Goal: Browse casually

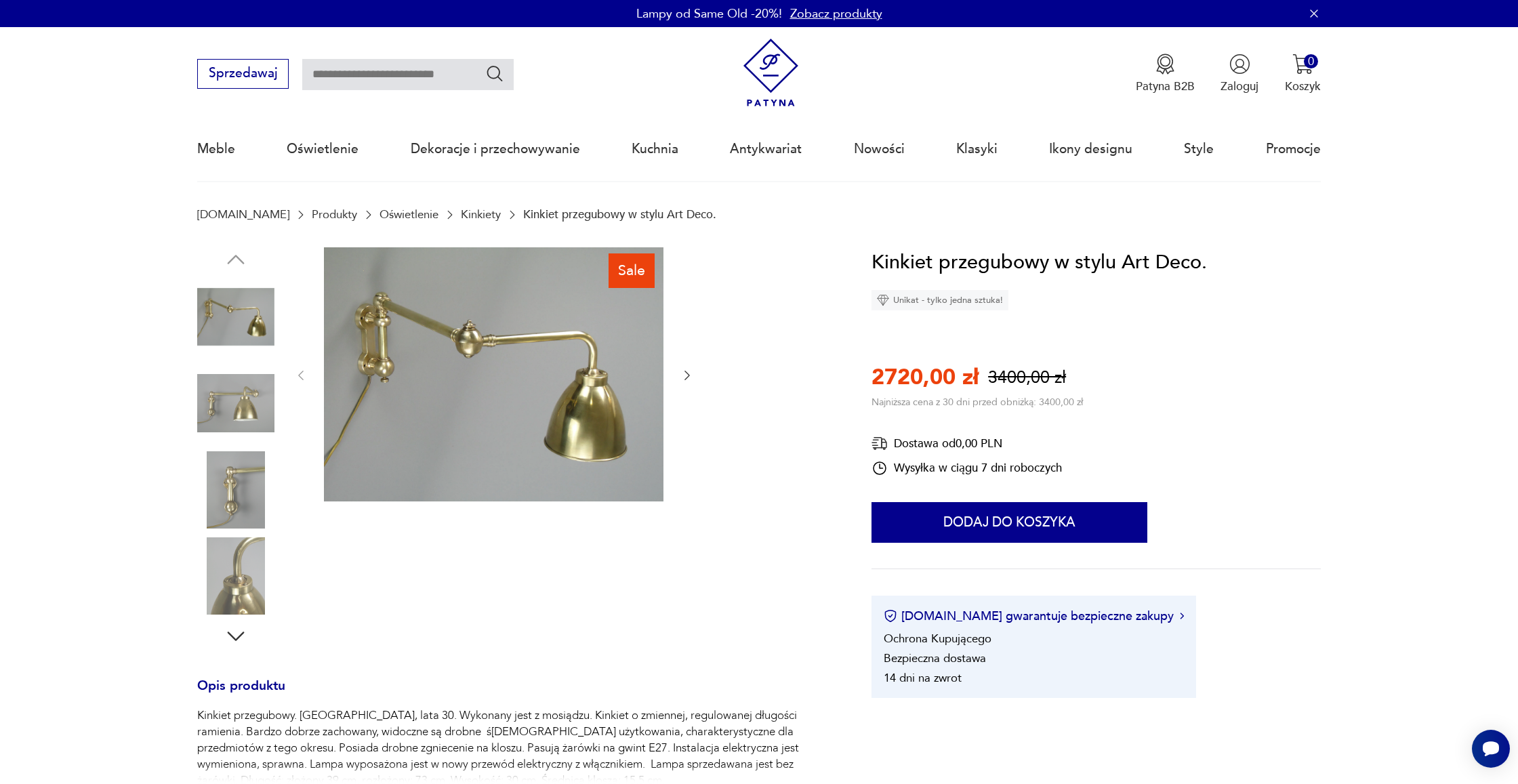
click at [219, 424] on img at bounding box center [235, 403] width 77 height 77
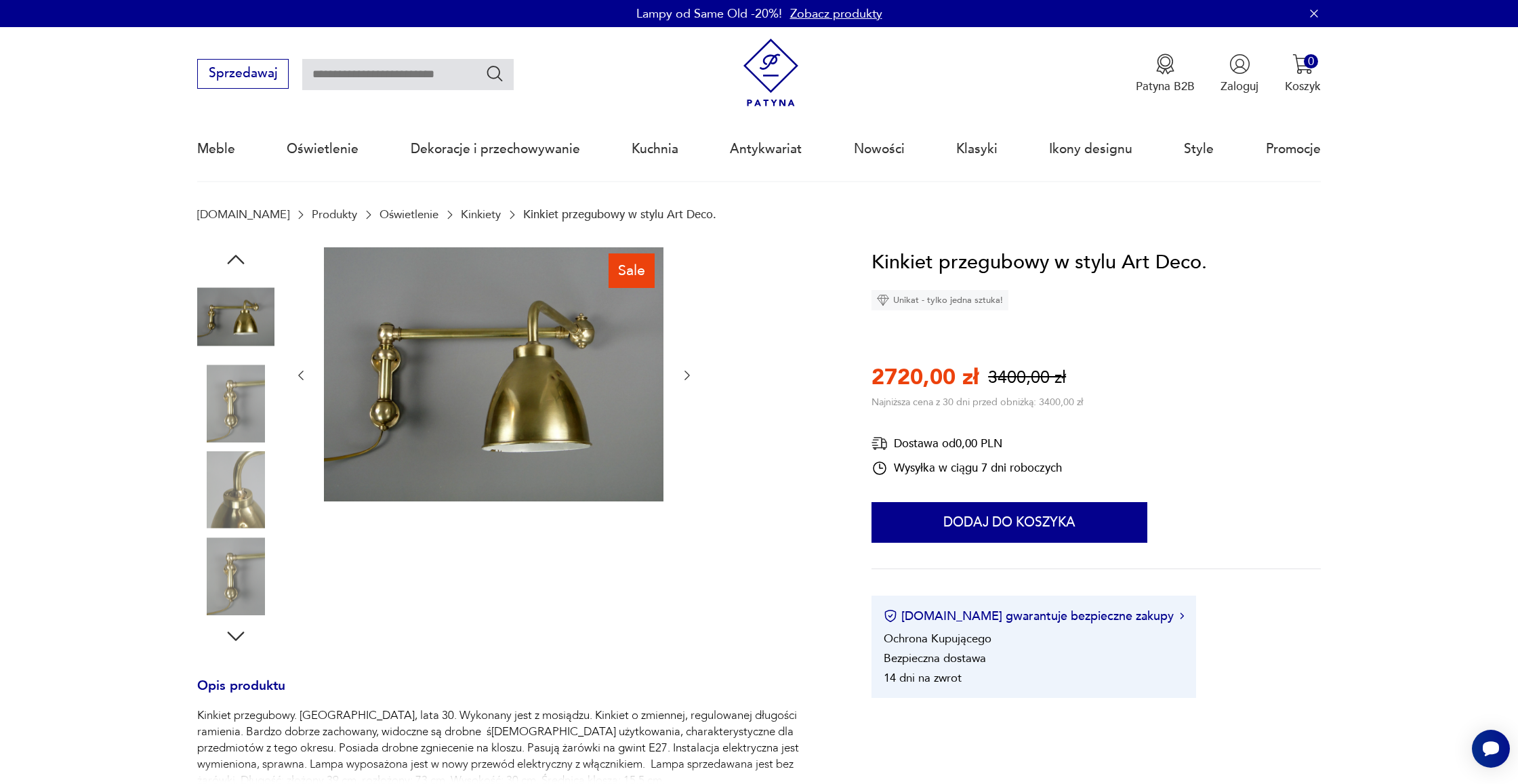
click at [220, 445] on div at bounding box center [235, 361] width 77 height 339
click at [225, 493] on img at bounding box center [235, 489] width 77 height 77
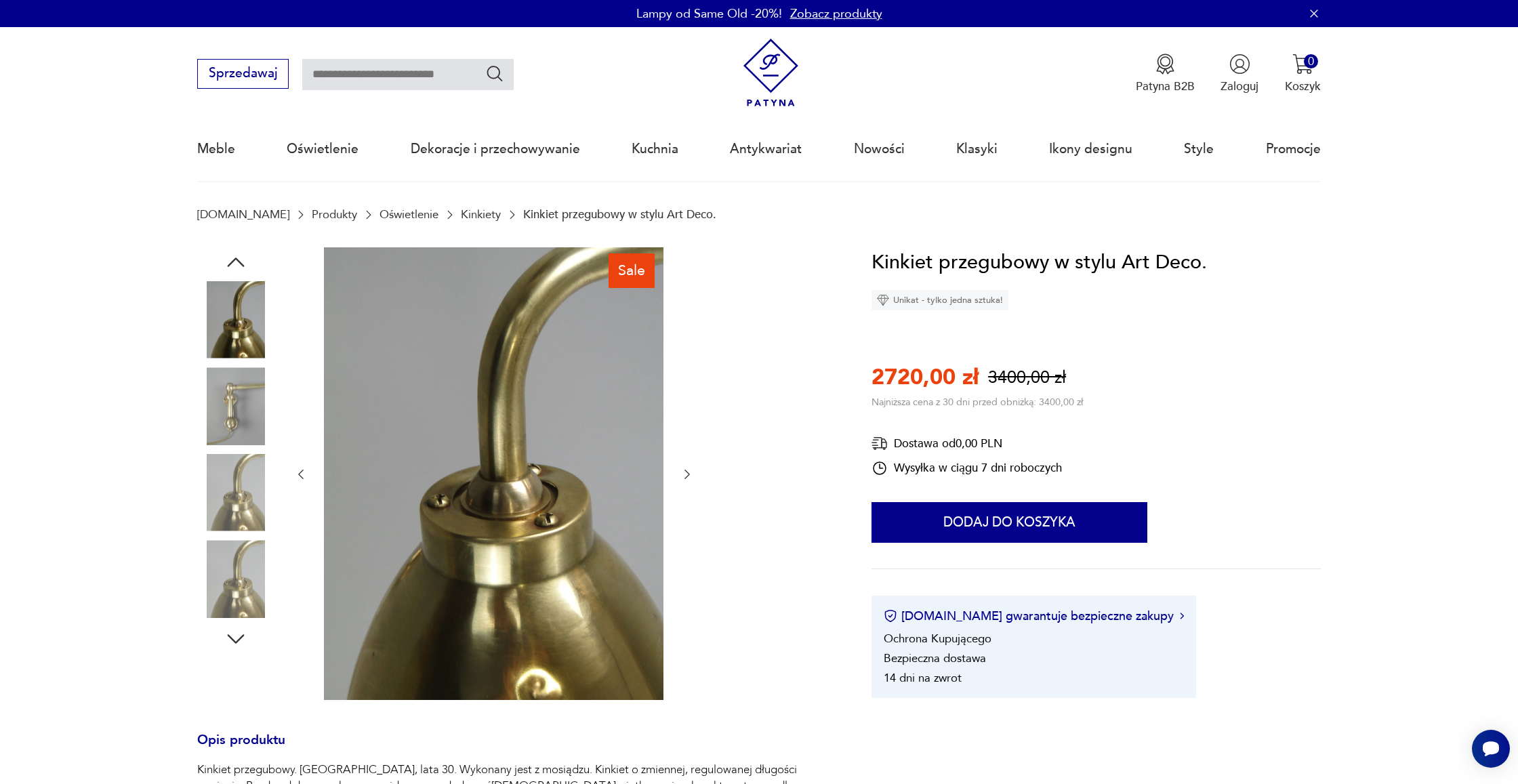
click at [240, 572] on img at bounding box center [235, 578] width 77 height 77
